Goal: Information Seeking & Learning: Compare options

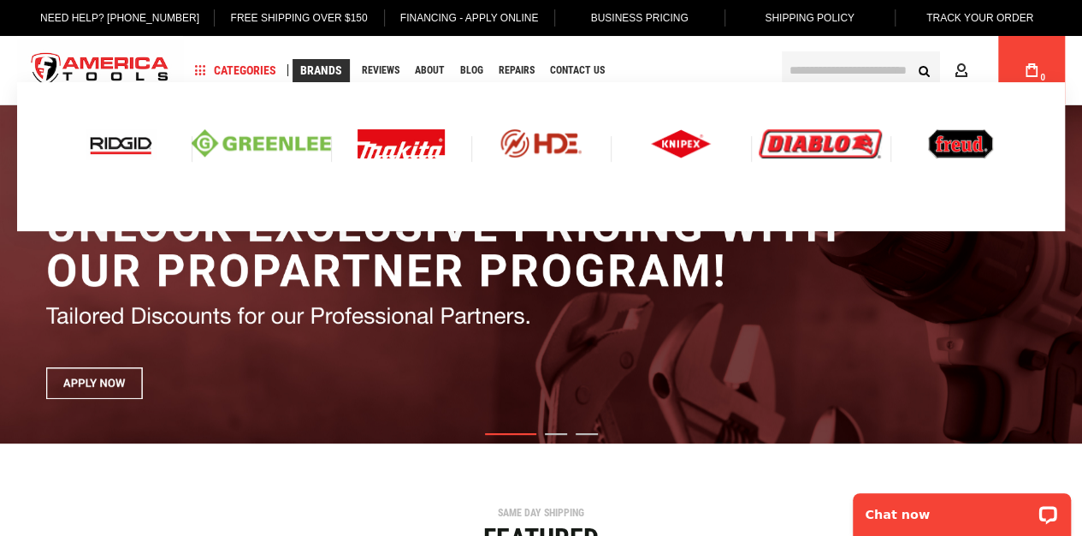
click at [104, 141] on img at bounding box center [121, 143] width 71 height 29
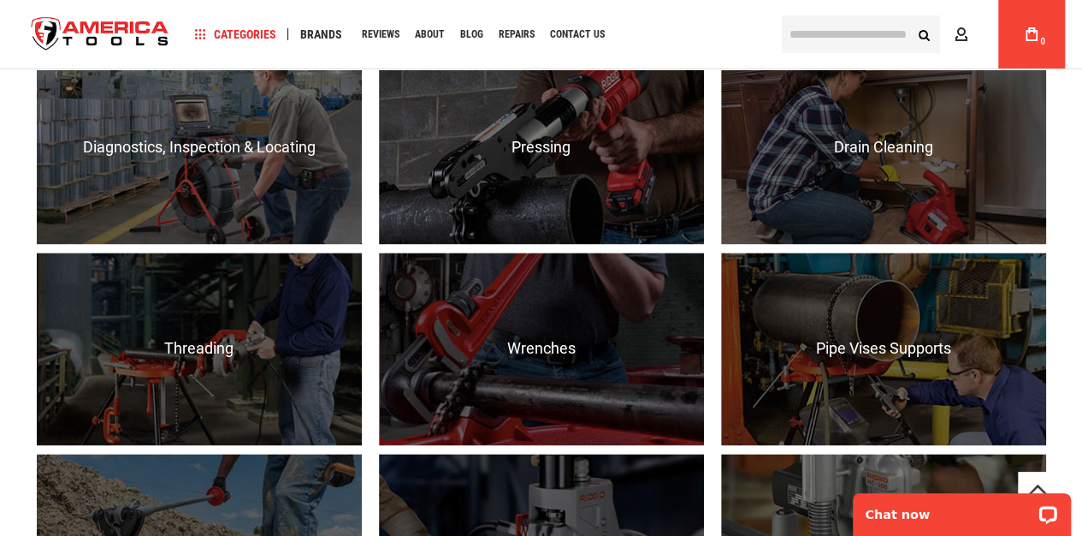
scroll to position [1140, 0]
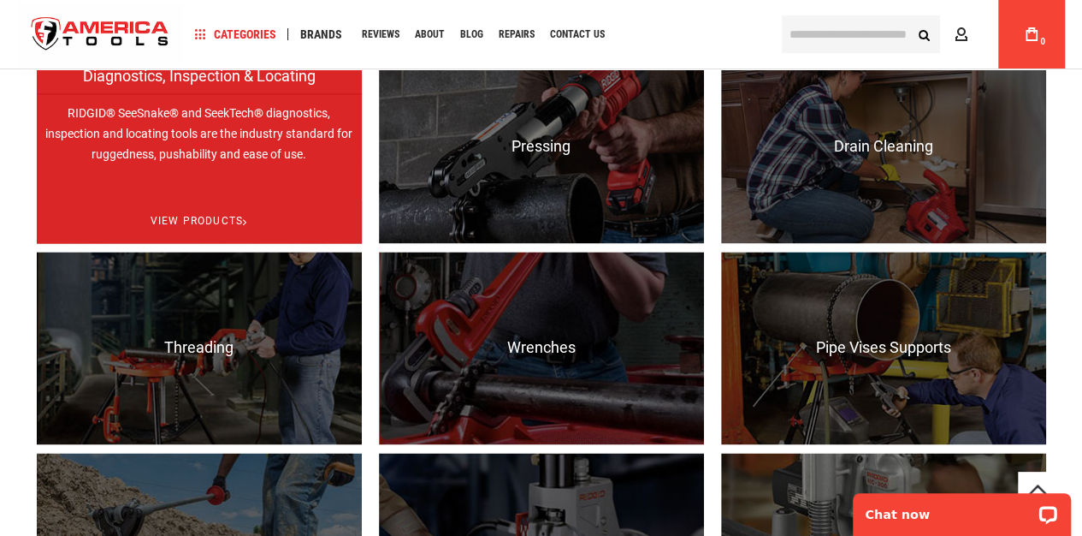
click at [272, 196] on p "RIDGID® SeeSnake® and SeekTech® diagnostics, inspection and locating tools are …" at bounding box center [199, 189] width 325 height 192
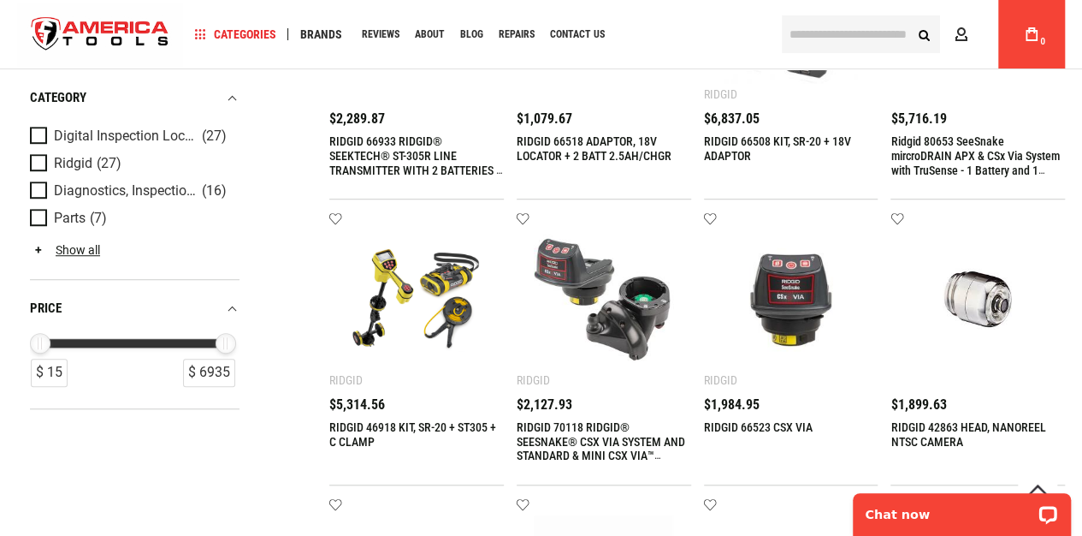
scroll to position [562, 0]
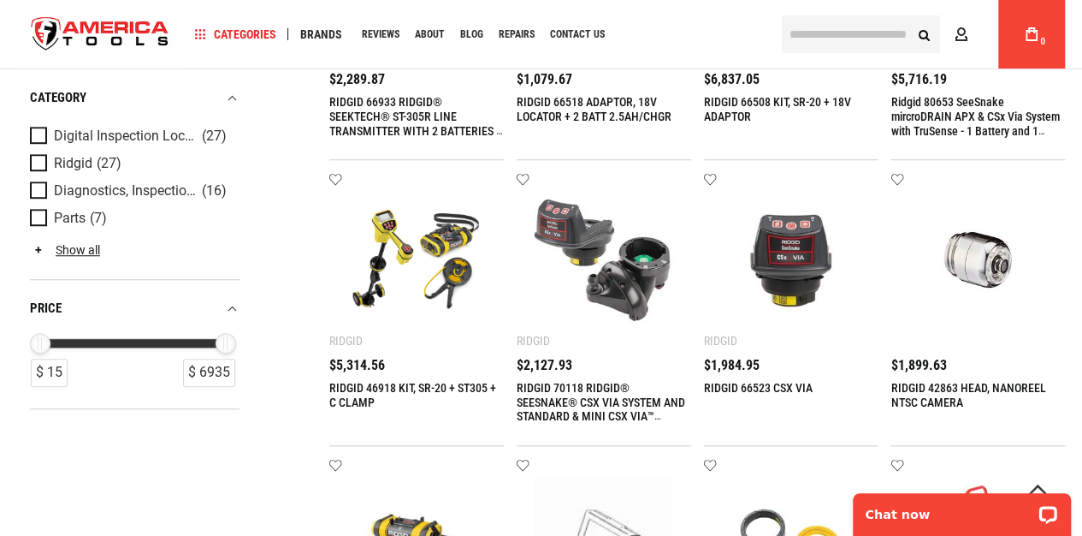
click at [994, 264] on img at bounding box center [978, 260] width 140 height 140
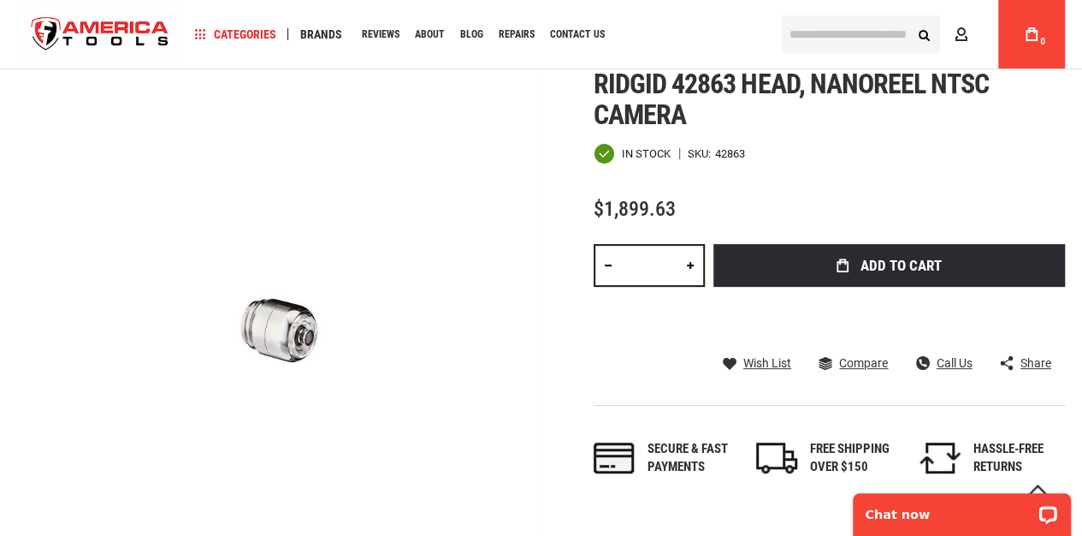
scroll to position [171, 0]
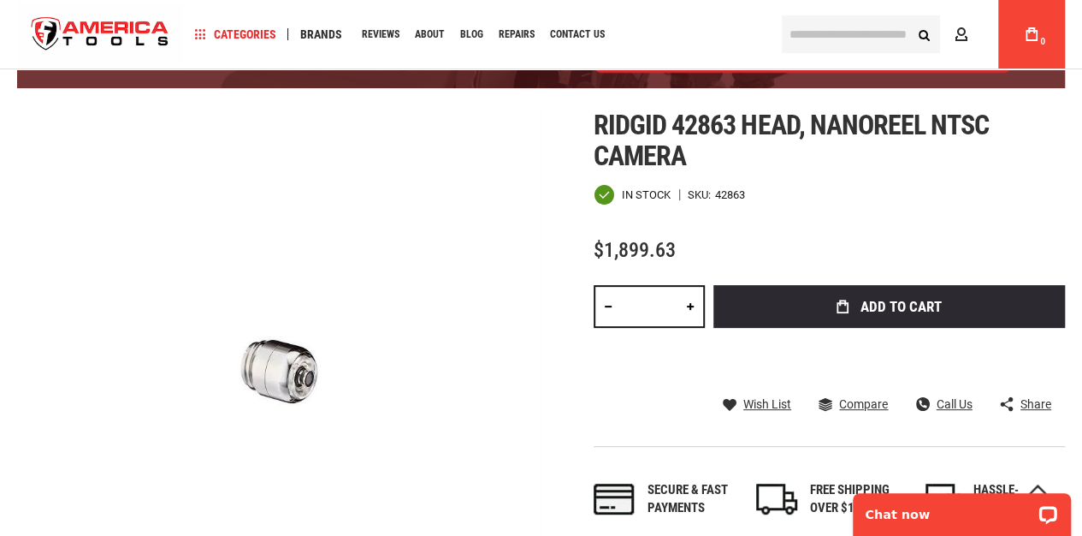
click at [850, 33] on input "text" at bounding box center [861, 34] width 158 height 38
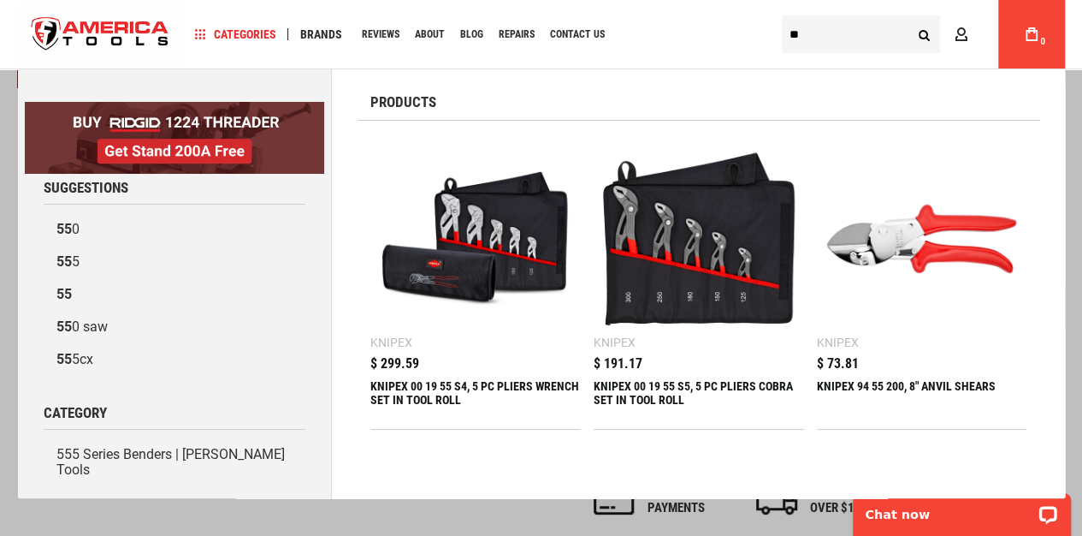
type input "*"
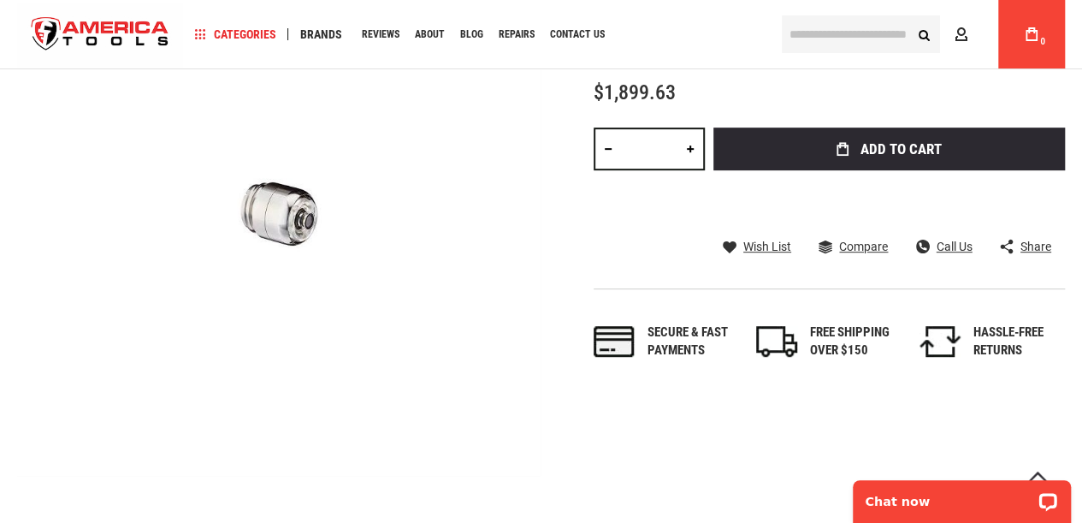
scroll to position [144, 0]
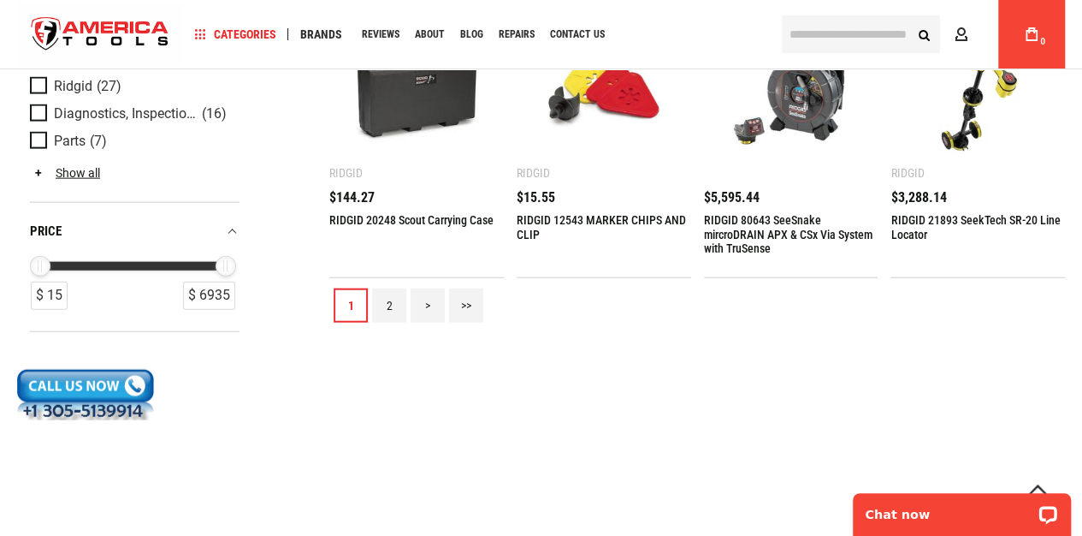
scroll to position [1907, 0]
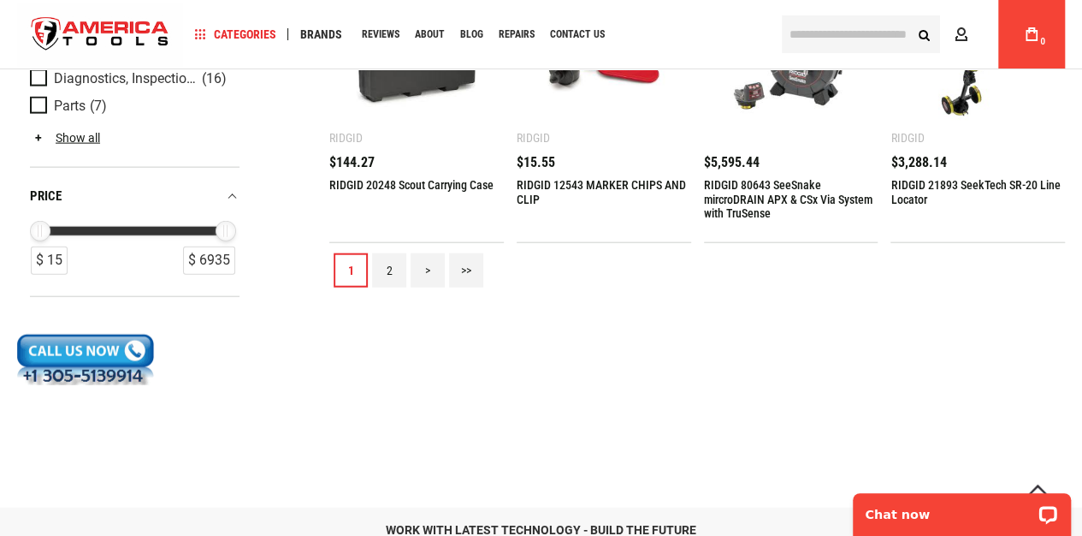
click at [390, 264] on link "2" at bounding box center [389, 270] width 34 height 34
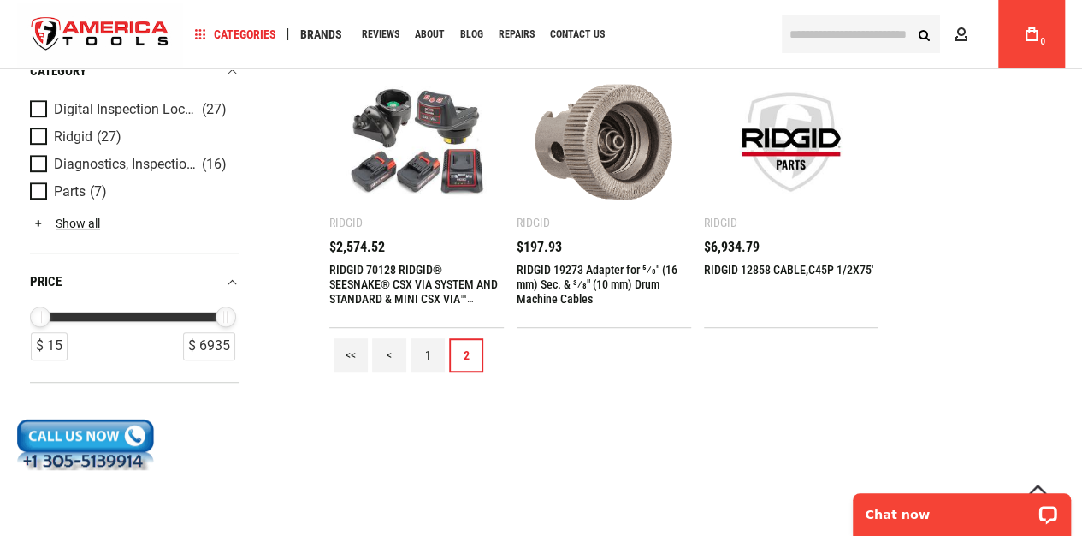
scroll to position [394, 0]
click at [431, 360] on link "1" at bounding box center [428, 356] width 34 height 34
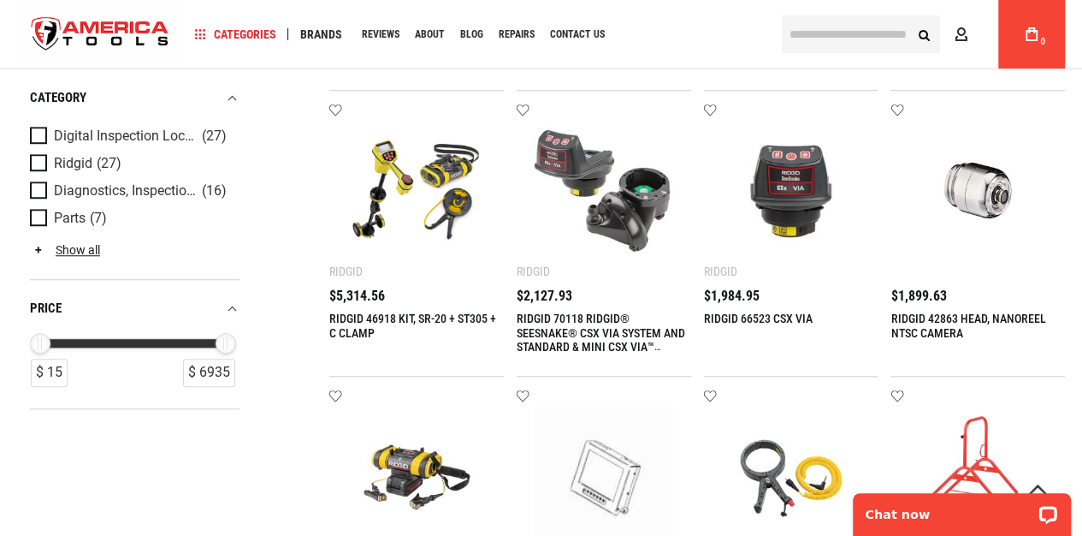
scroll to position [635, 0]
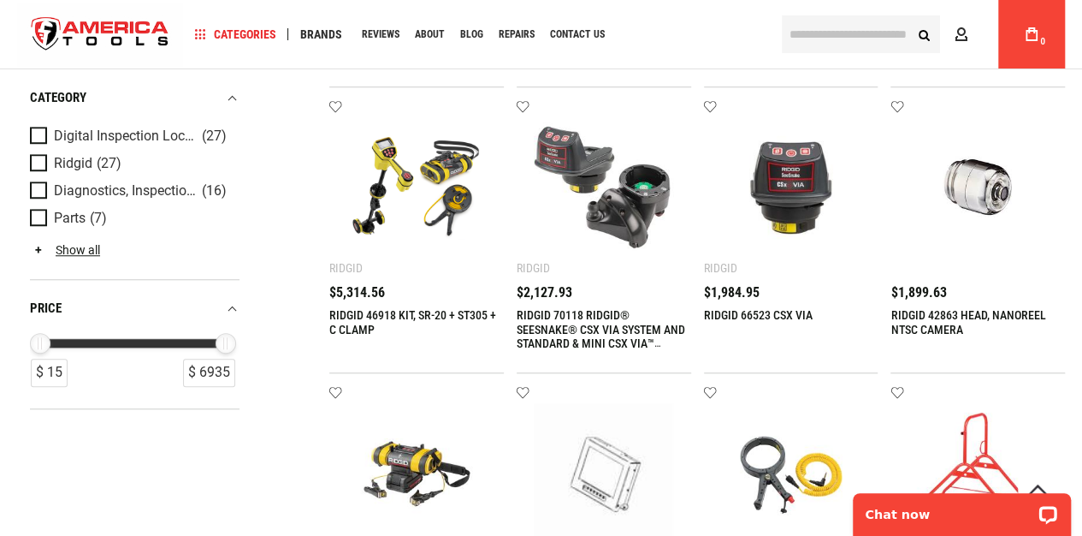
click at [980, 200] on img at bounding box center [978, 187] width 140 height 140
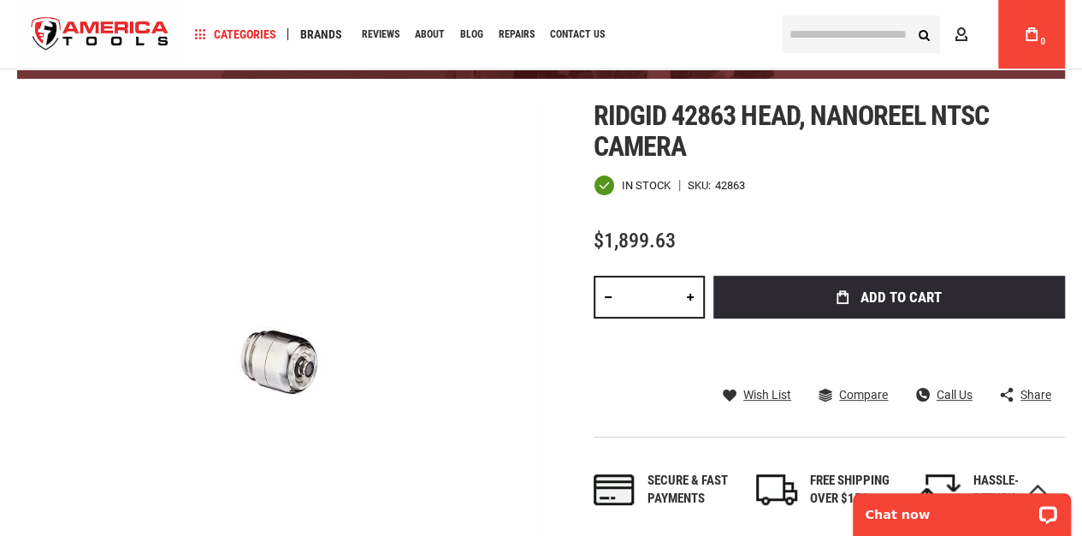
scroll to position [175, 0]
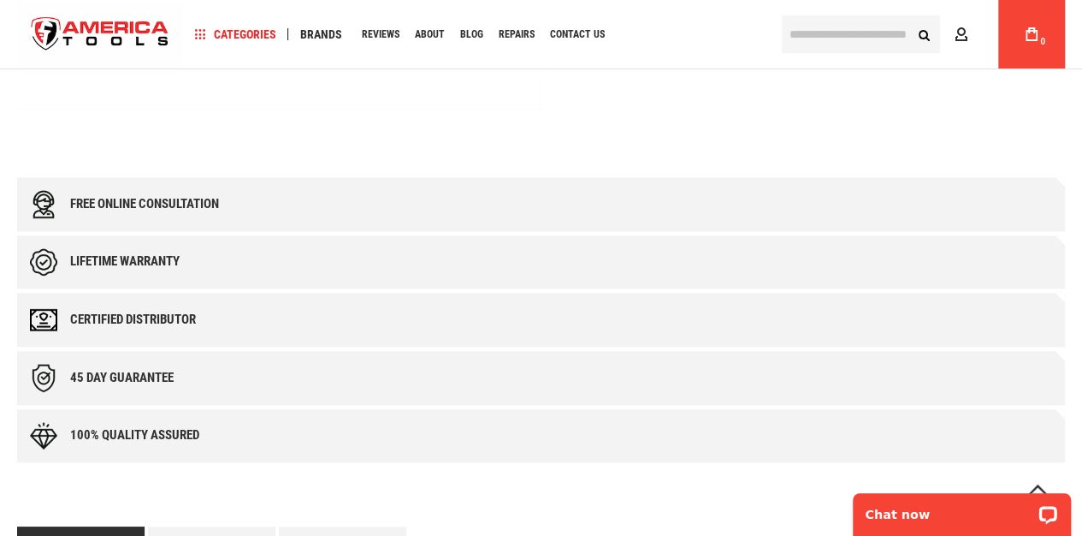
click at [494, 317] on div "Certified Distributor" at bounding box center [541, 320] width 1048 height 54
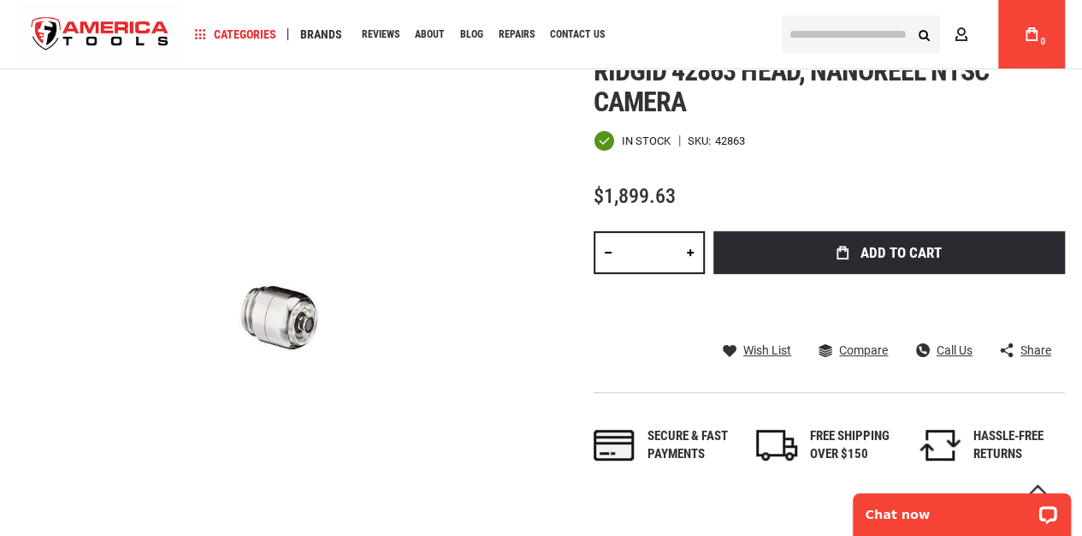
scroll to position [169, 0]
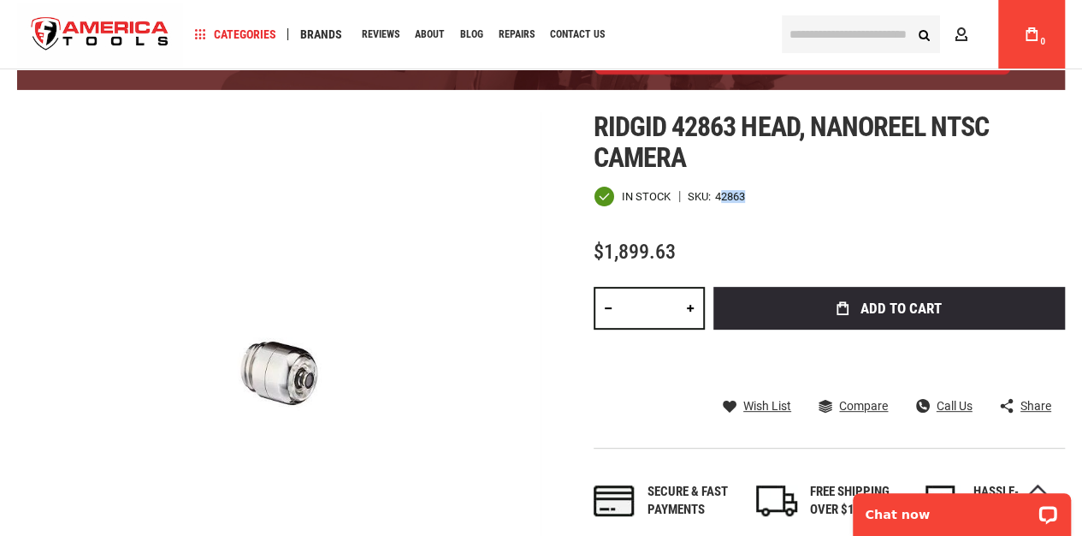
drag, startPoint x: 748, startPoint y: 195, endPoint x: 719, endPoint y: 198, distance: 29.2
click at [719, 198] on div "In stock SKU 42863" at bounding box center [829, 196] width 471 height 21
click at [714, 198] on strong "SKU" at bounding box center [701, 196] width 27 height 11
drag, startPoint x: 715, startPoint y: 194, endPoint x: 748, endPoint y: 194, distance: 32.5
click at [748, 194] on div "In stock SKU 42863" at bounding box center [829, 196] width 471 height 21
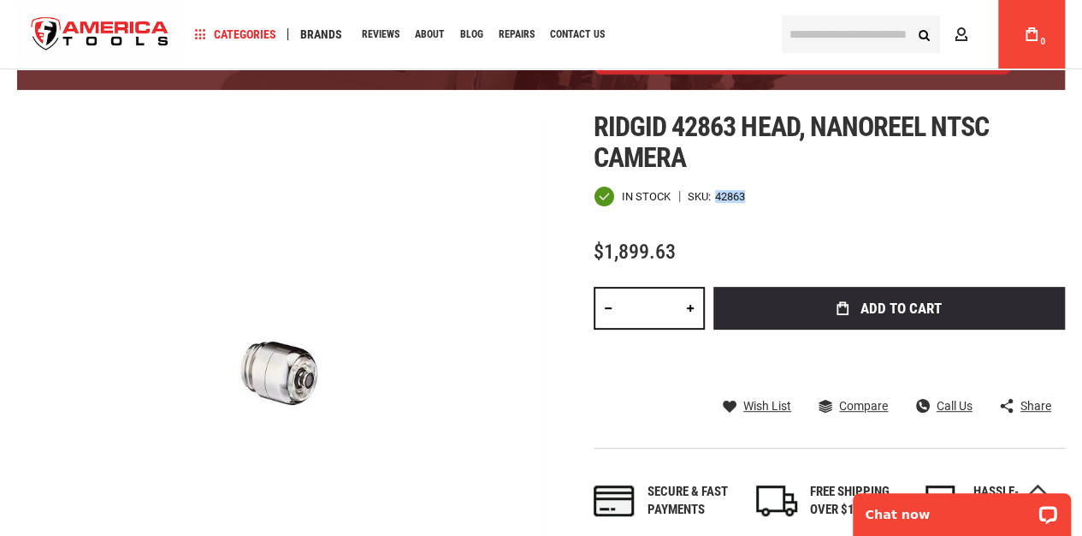
copy div "42863"
click at [808, 34] on input "text" at bounding box center [861, 34] width 158 height 38
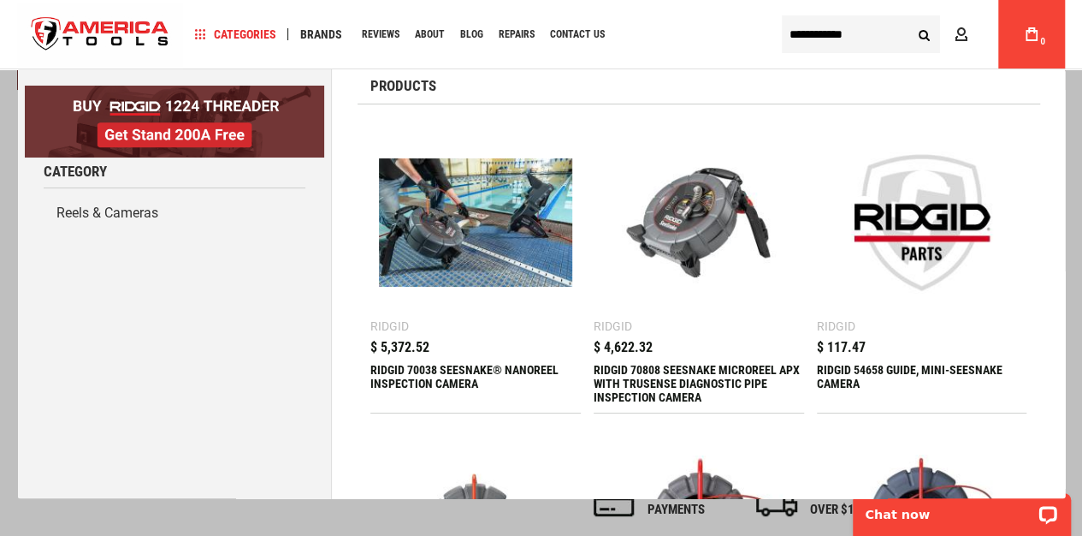
scroll to position [28, 0]
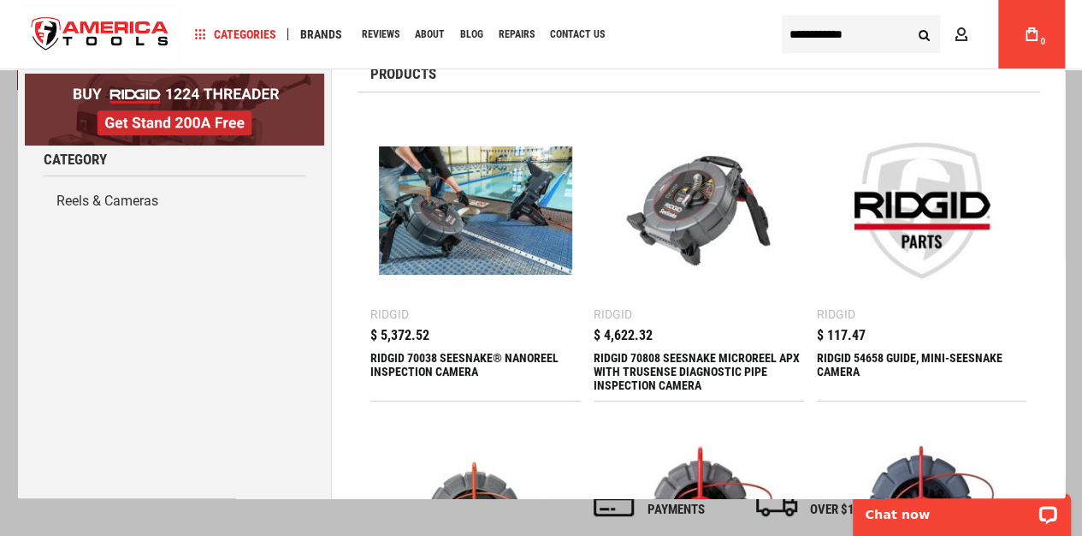
click at [846, 32] on input "**********" at bounding box center [861, 34] width 158 height 38
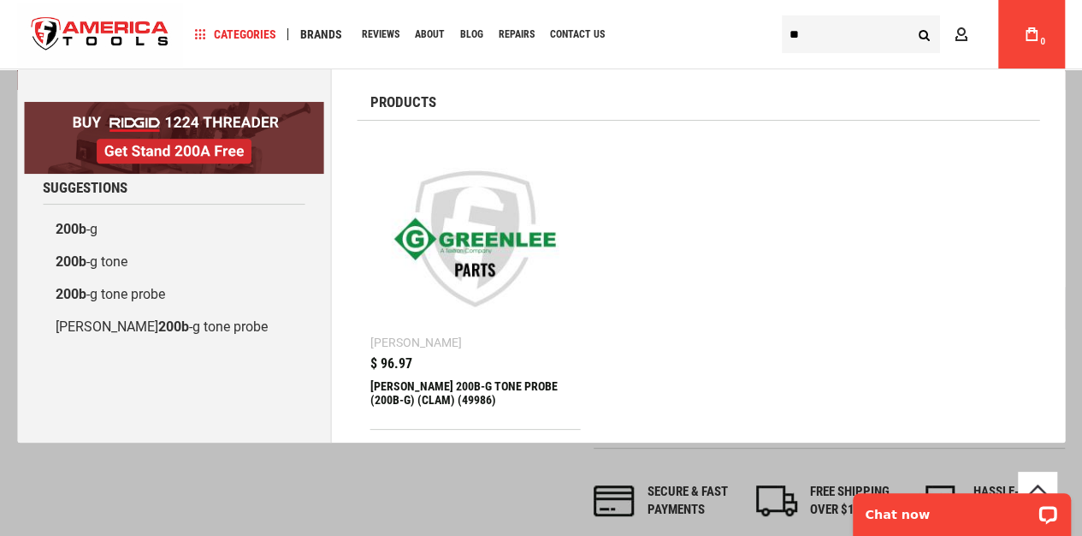
type input "*"
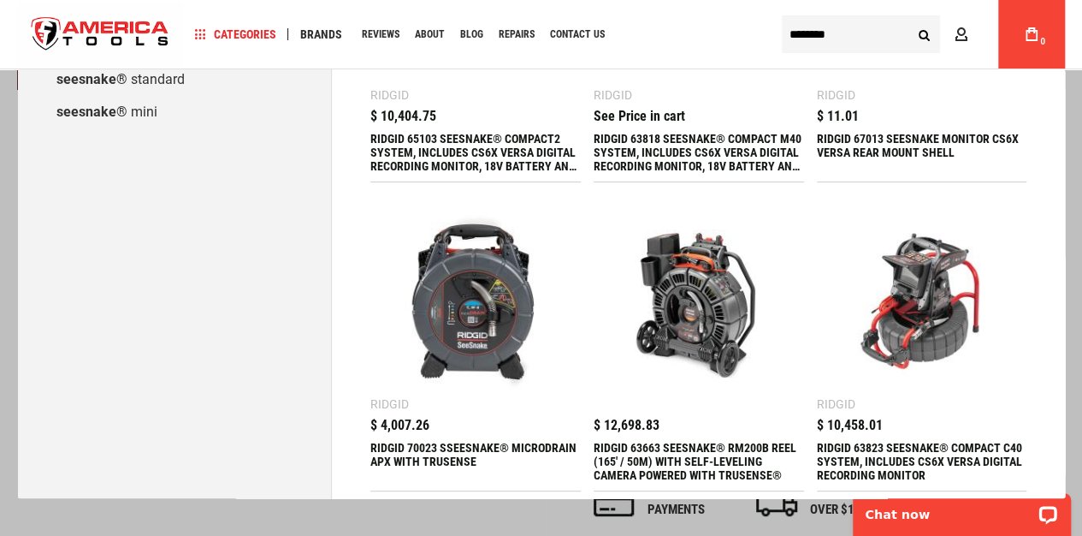
scroll to position [301, 0]
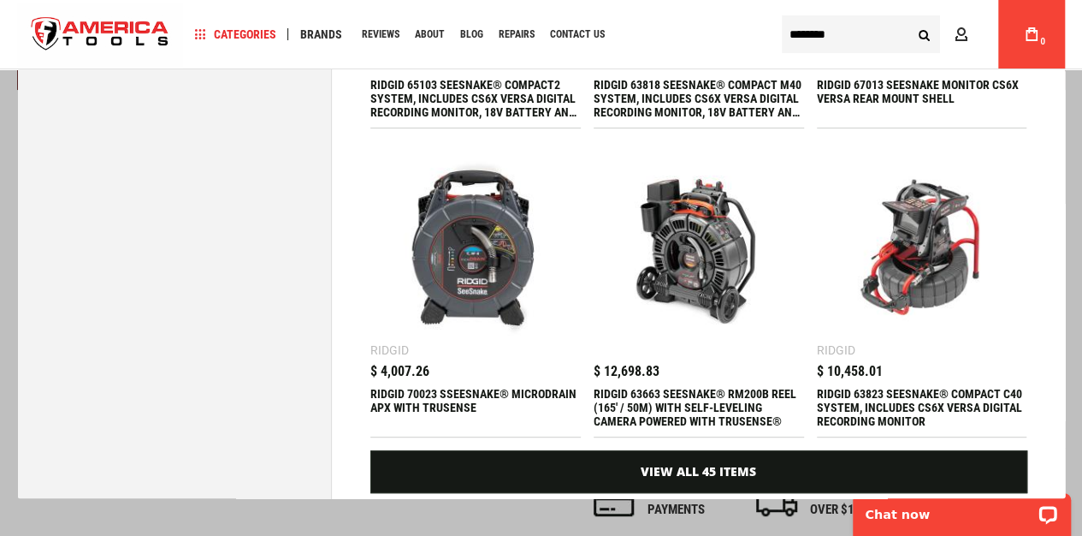
type input "********"
click at [696, 279] on img at bounding box center [697, 246] width 193 height 193
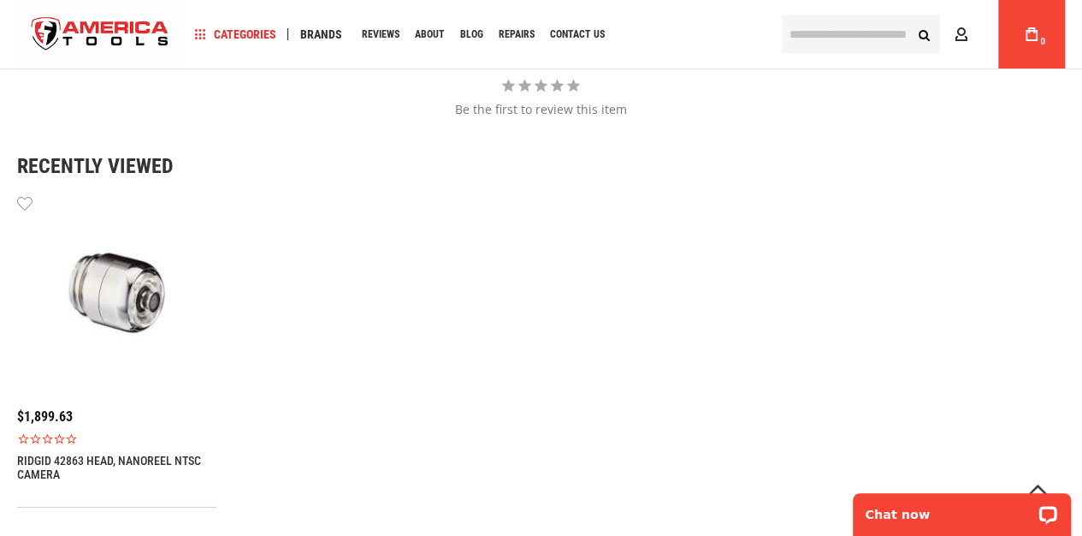
scroll to position [2408, 0]
click at [128, 314] on img at bounding box center [116, 293] width 199 height 199
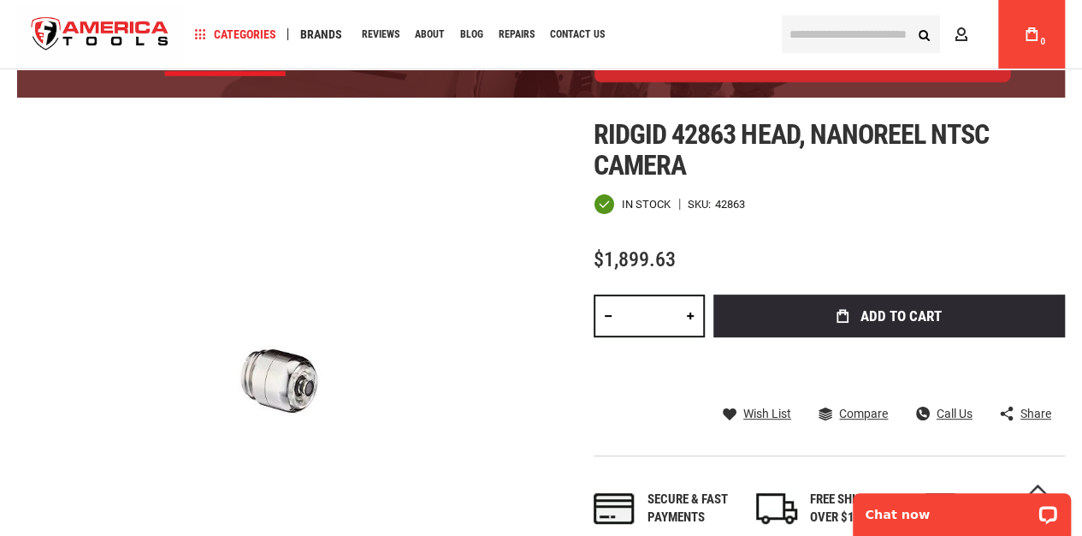
scroll to position [163, 0]
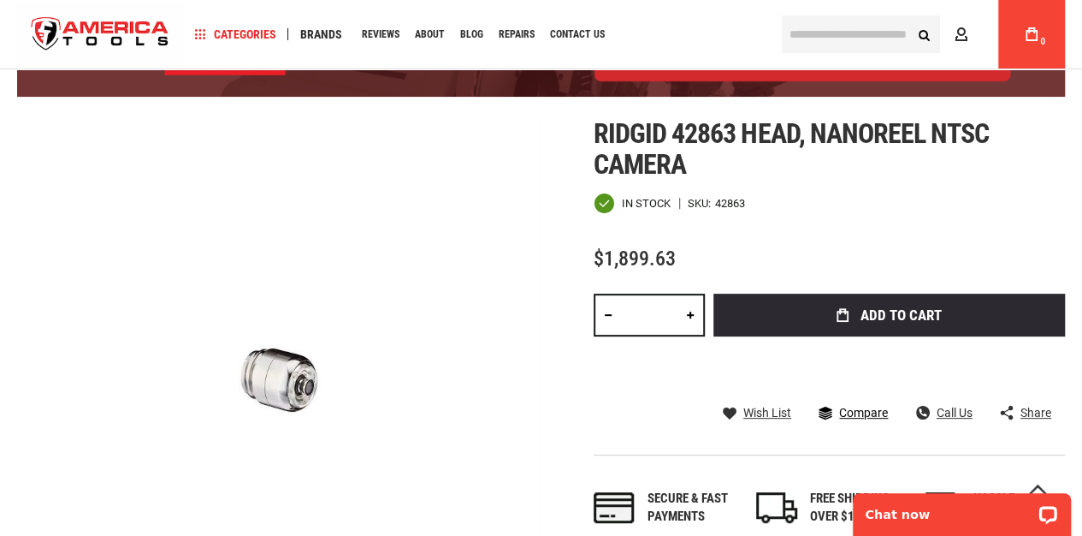
click at [855, 405] on link "Compare" at bounding box center [853, 412] width 69 height 15
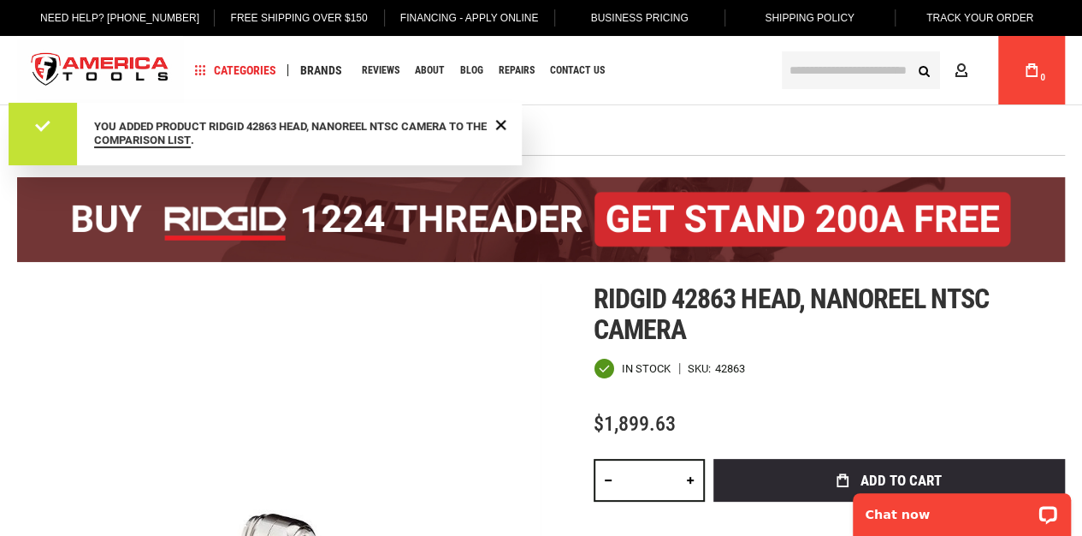
click at [142, 128] on div "You added product RIDGID 42863 HEAD, NANOREEL NTSC CAMERA to the Comparison Lis…" at bounding box center [291, 134] width 394 height 28
click at [151, 136] on link "Comparison List" at bounding box center [142, 140] width 97 height 15
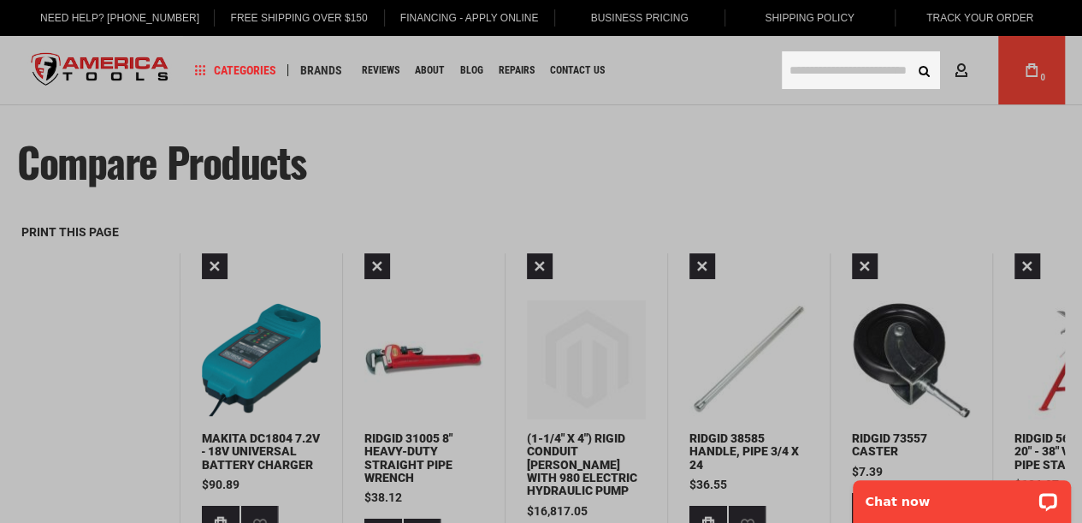
click at [826, 73] on input "text" at bounding box center [861, 70] width 158 height 38
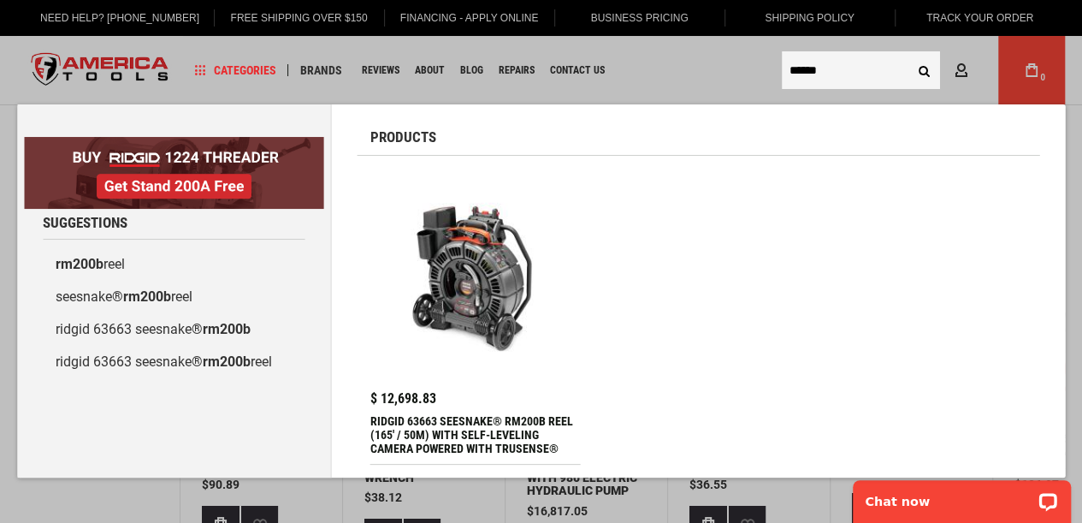
type input "******"
click at [465, 280] on img at bounding box center [475, 273] width 193 height 193
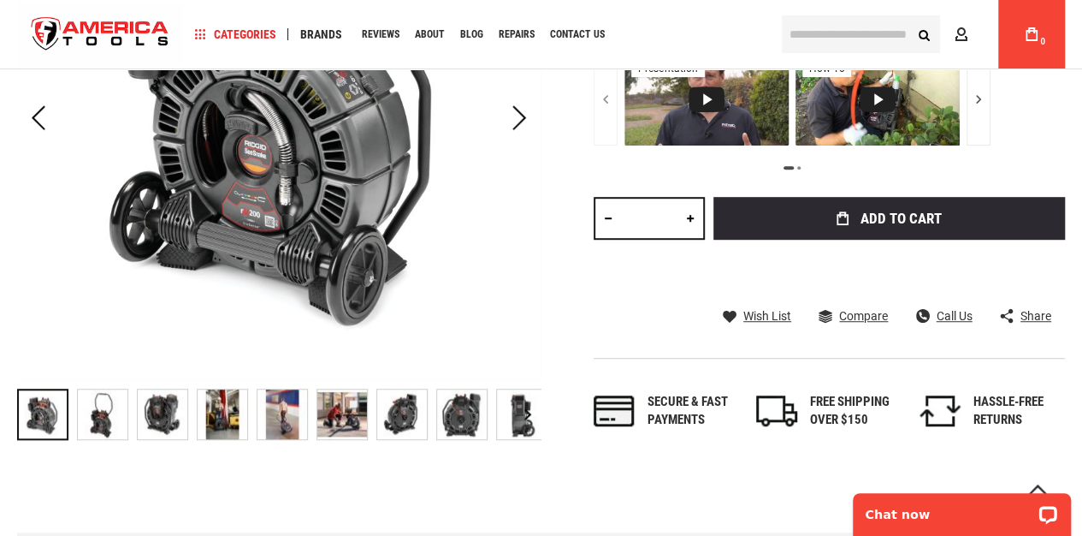
scroll to position [441, 0]
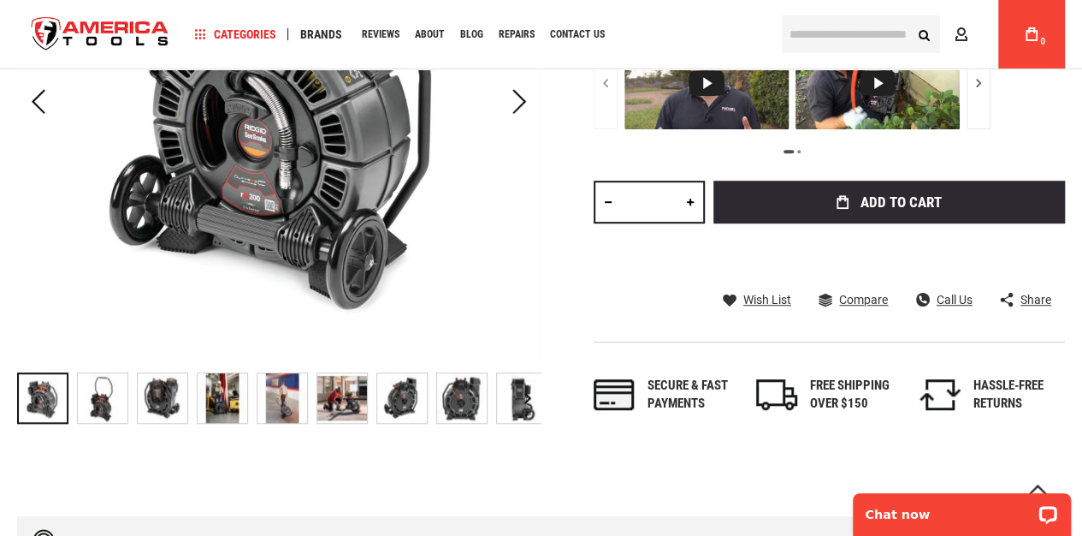
click at [357, 395] on img "RIDGID 63663 SEESNAKE® RM200B REEL (165' / 50M) WITH SELF-LEVELING CAMERA POWER…" at bounding box center [342, 398] width 50 height 50
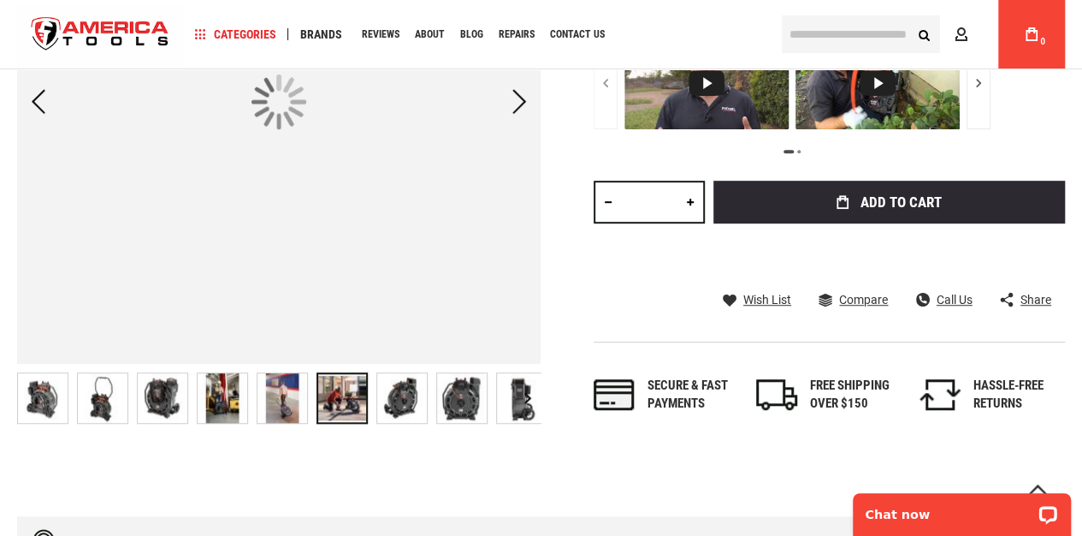
click at [477, 410] on img "RIDGID 63663 SEESNAKE® RM200B REEL (165' / 50M) WITH SELF-LEVELING CAMERA POWER…" at bounding box center [462, 398] width 50 height 50
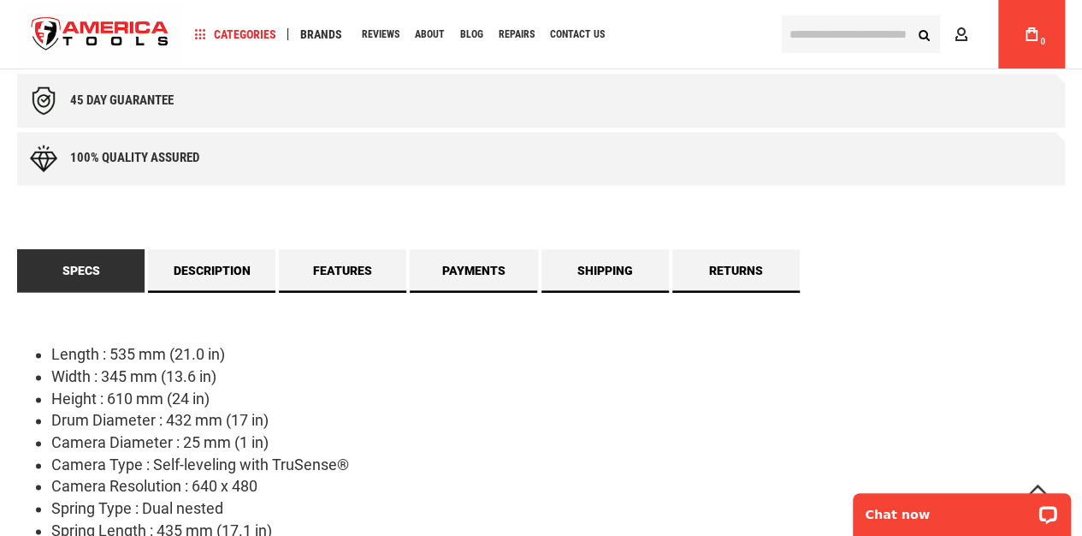
scroll to position [1063, 0]
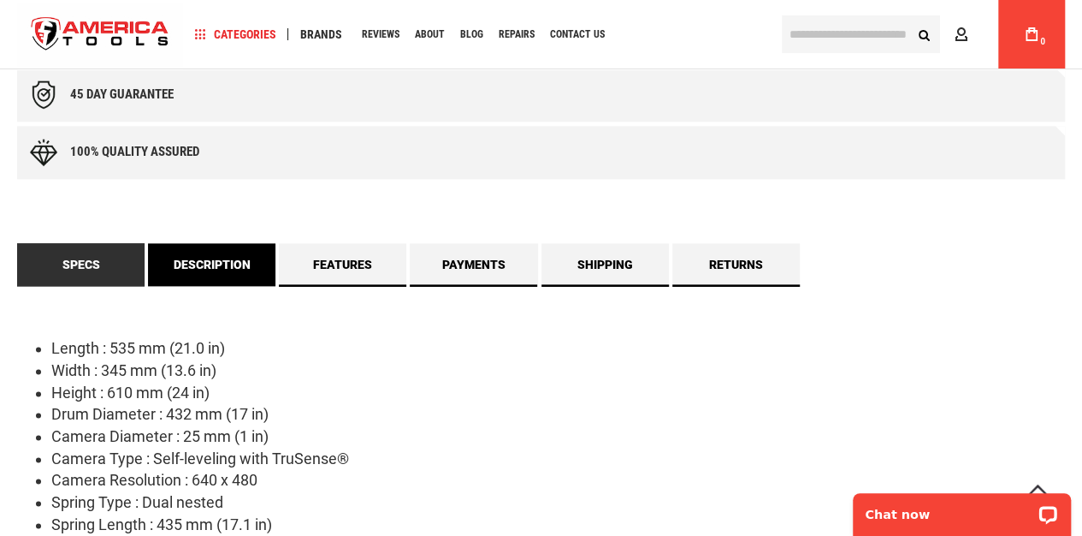
click at [224, 266] on link "Description" at bounding box center [211, 264] width 127 height 43
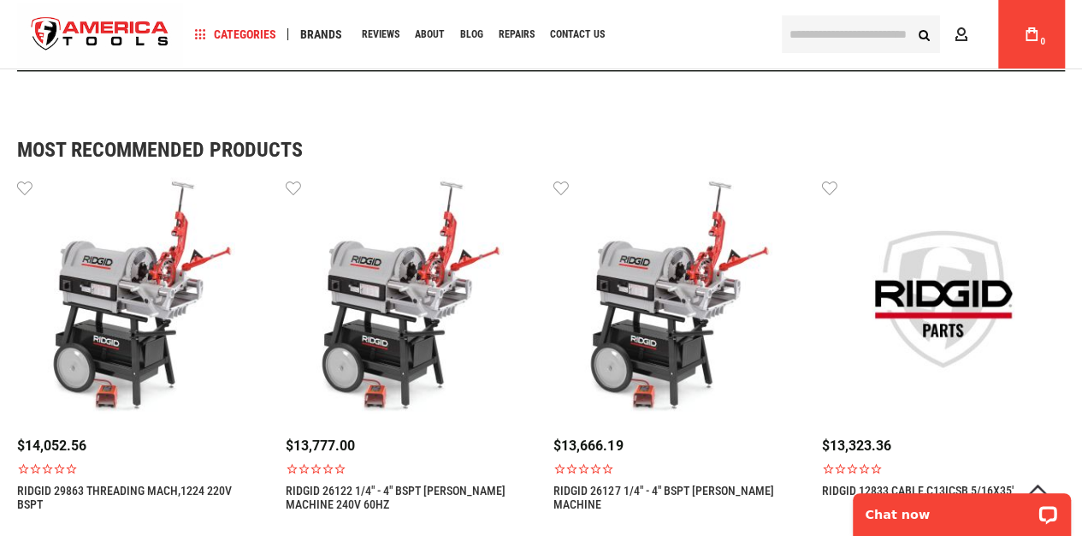
scroll to position [1068, 0]
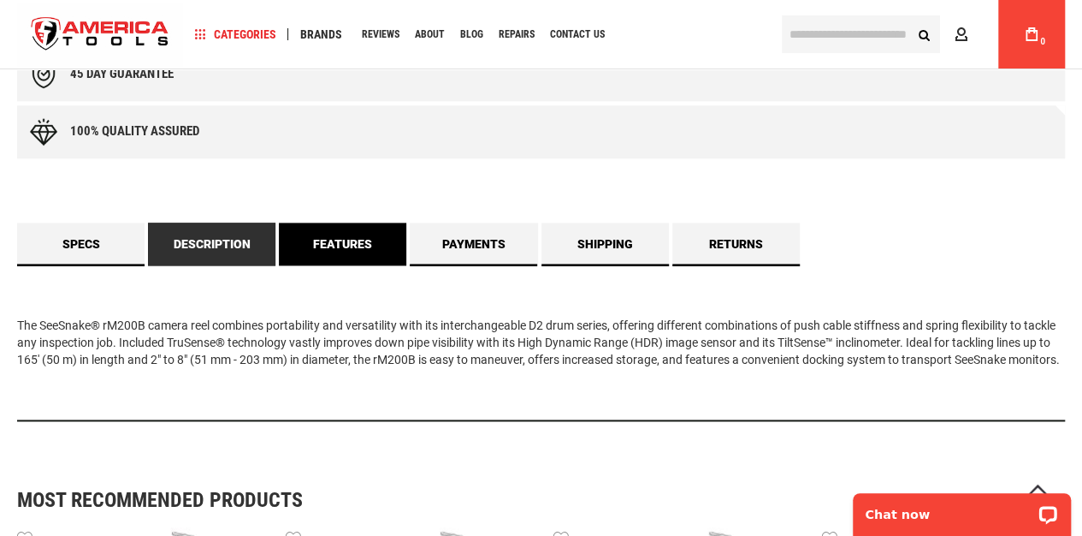
click at [334, 254] on link "Features" at bounding box center [342, 243] width 127 height 43
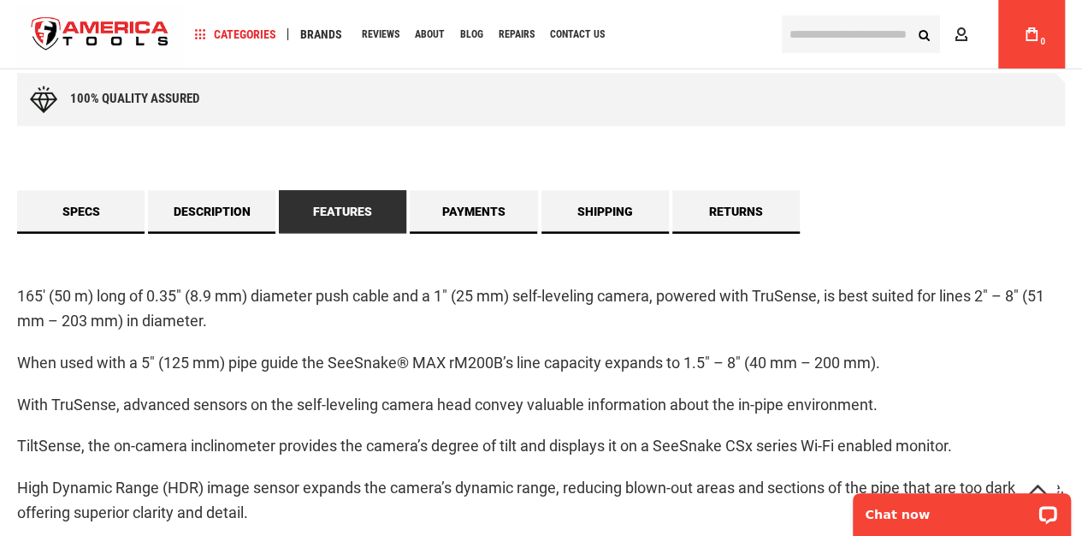
scroll to position [1099, 0]
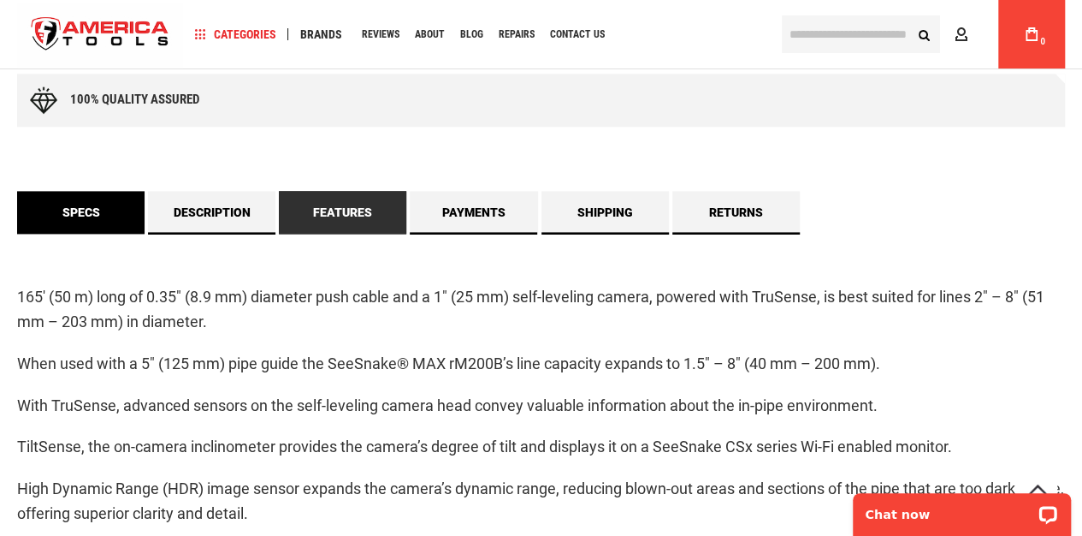
click at [89, 223] on link "Specs" at bounding box center [80, 212] width 127 height 43
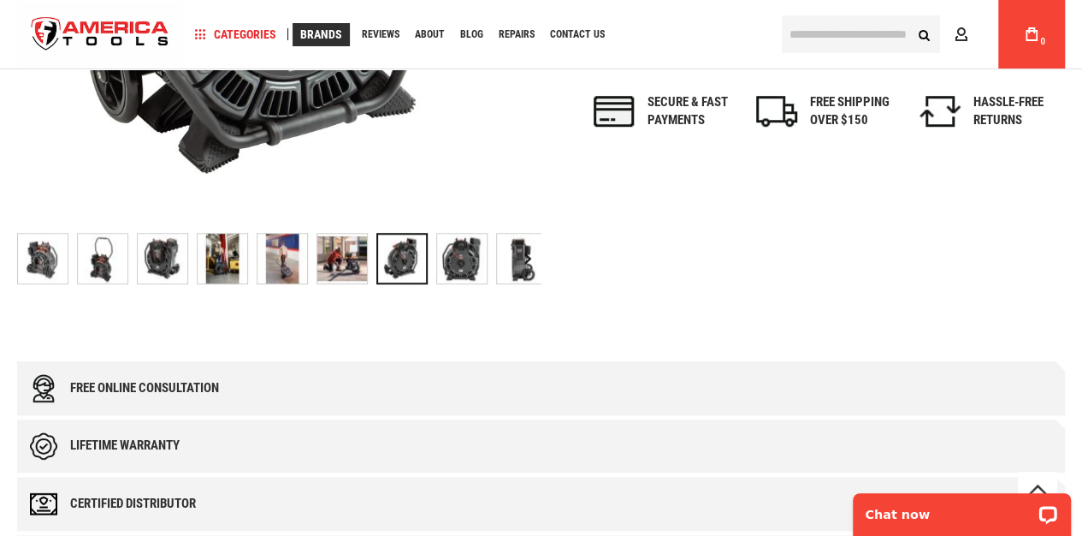
scroll to position [541, 0]
